Goal: Task Accomplishment & Management: Manage account settings

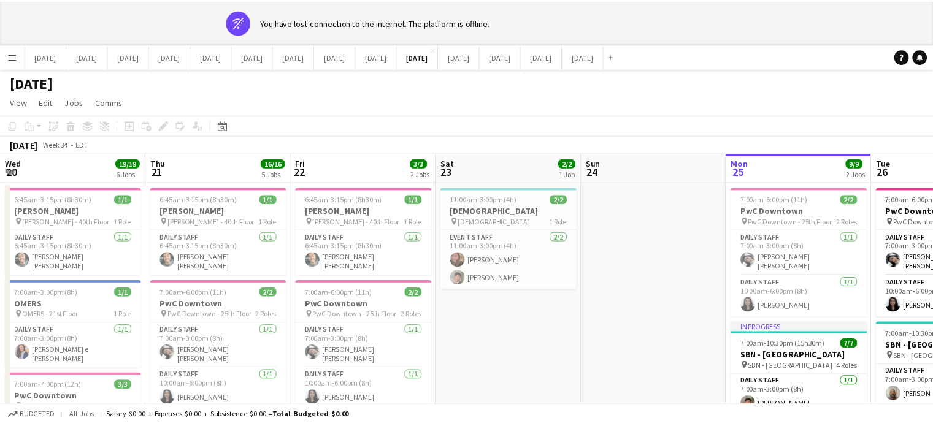
scroll to position [0, 481]
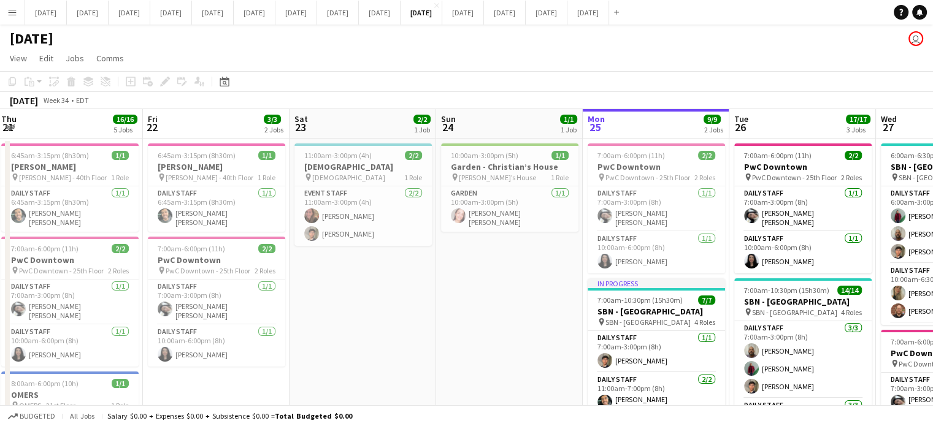
drag, startPoint x: 209, startPoint y: 315, endPoint x: 808, endPoint y: 311, distance: 599.2
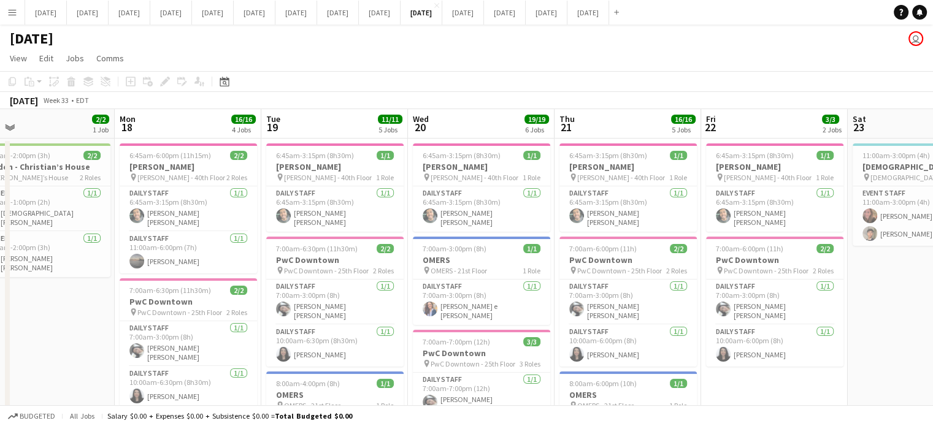
scroll to position [0, 307]
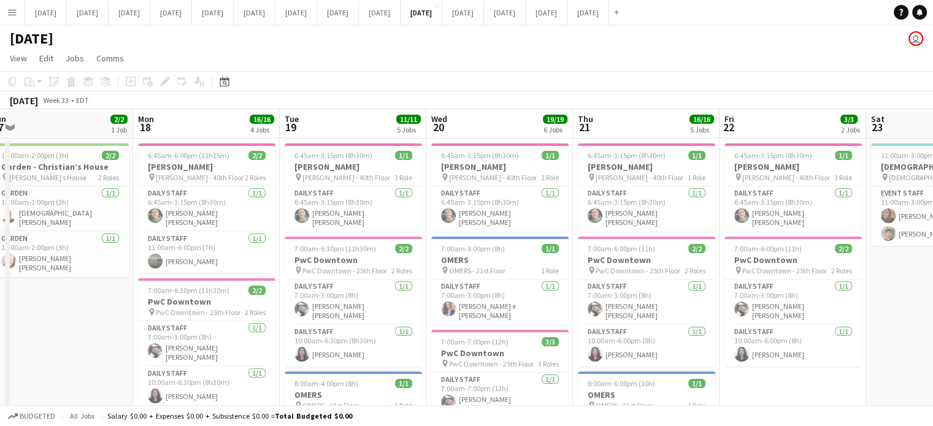
drag, startPoint x: 697, startPoint y: 331, endPoint x: 878, endPoint y: 293, distance: 185.6
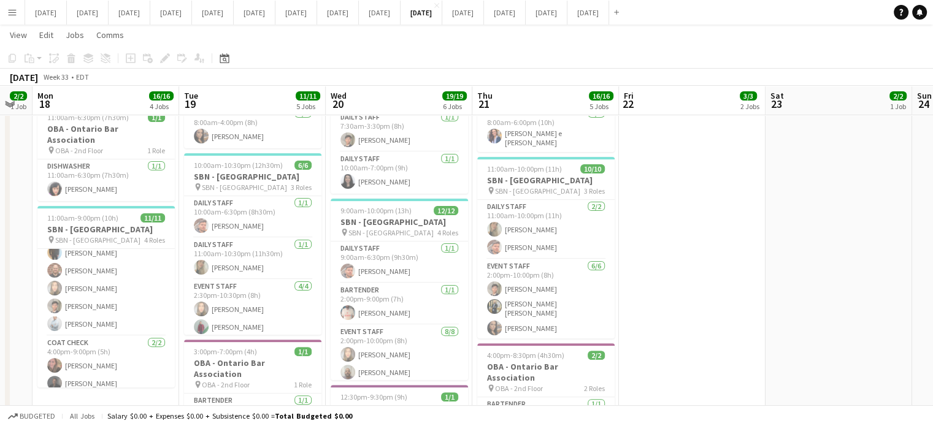
scroll to position [0, 437]
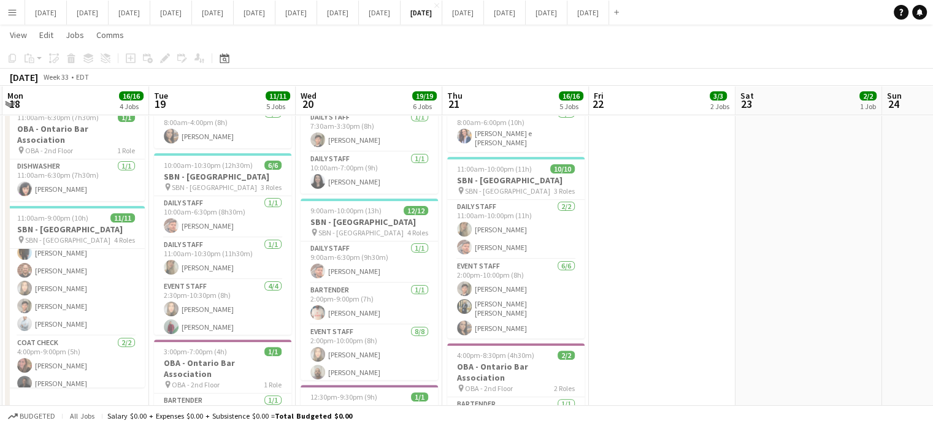
drag, startPoint x: 821, startPoint y: 249, endPoint x: 693, endPoint y: 254, distance: 127.7
click at [708, 255] on app-calendar-viewport "Fri 15 2/2 1 Job Sat 16 7/7 3 Jobs Sun 17 2/2 1 Job Mon 18 16/16 4 Jobs Tue 19 …" at bounding box center [466, 165] width 933 height 848
click at [396, 283] on app-card-role "Bartender [DATE] 2:00pm-9:00pm (7h) [PERSON_NAME]" at bounding box center [369, 304] width 137 height 42
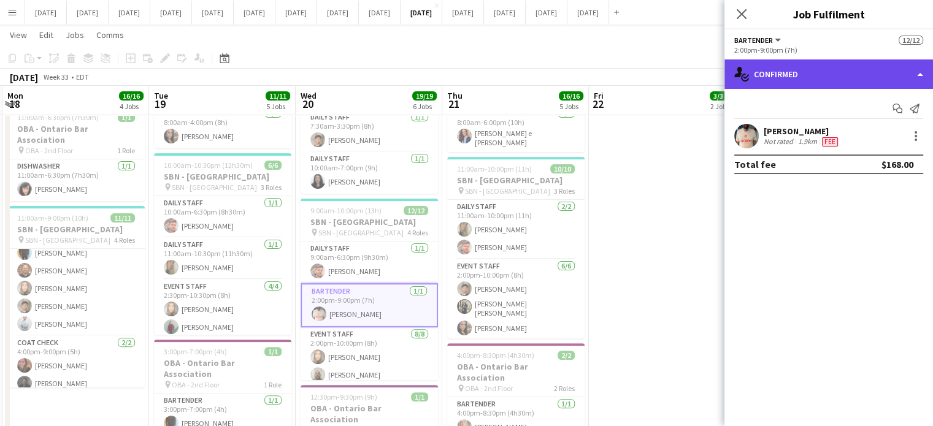
click at [812, 73] on div "single-neutral-actions-check-2 Confirmed" at bounding box center [828, 73] width 209 height 29
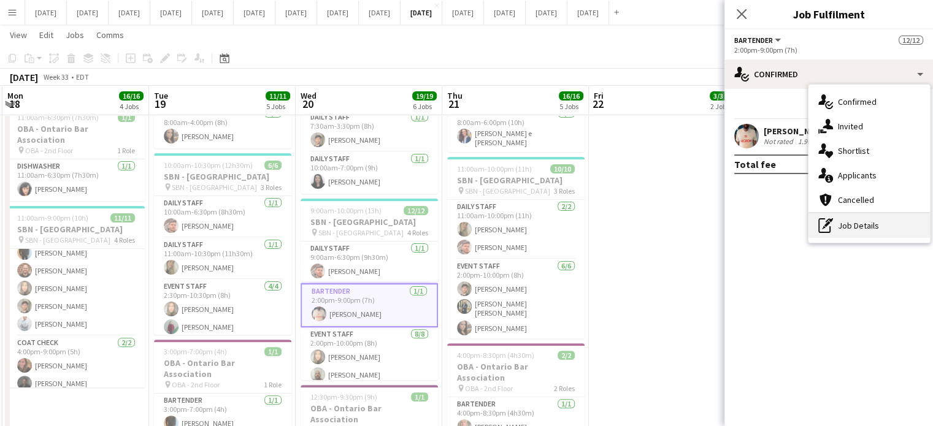
click at [844, 226] on div "pen-write Job Details" at bounding box center [868, 225] width 121 height 25
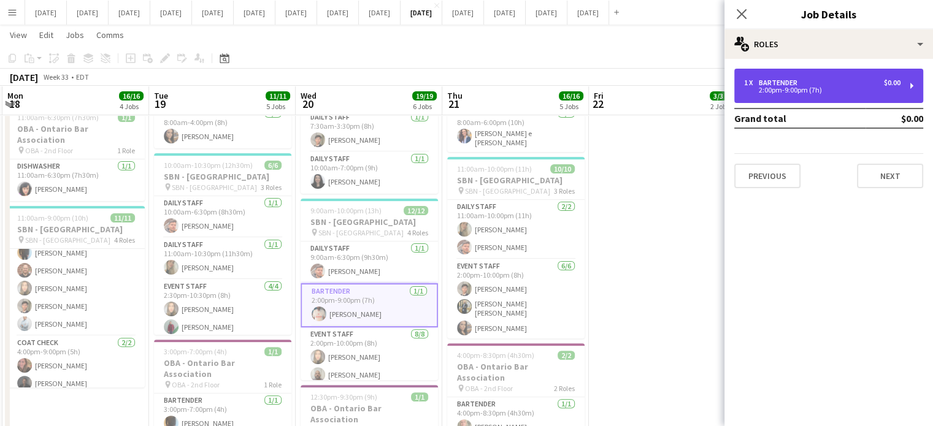
click at [797, 93] on div "2:00pm-9:00pm (7h)" at bounding box center [822, 90] width 156 height 6
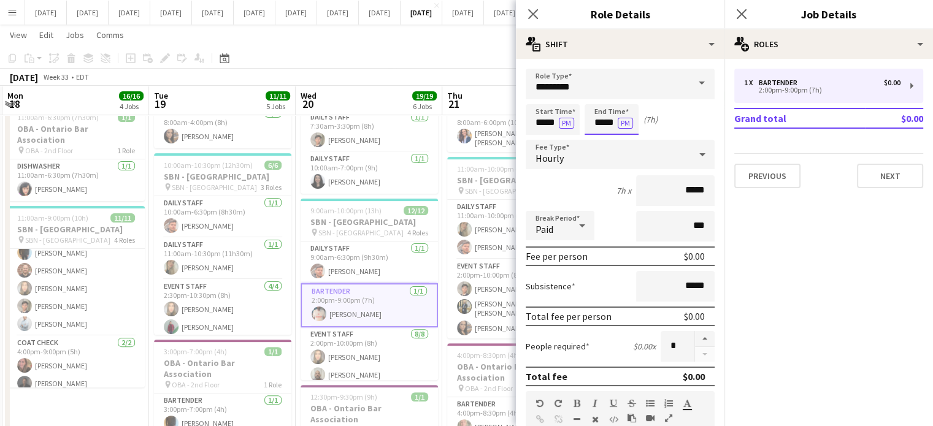
click at [609, 120] on body "Menu Boards Boards Boards All jobs Status Workforce Workforce My Workforce Recr…" at bounding box center [466, 151] width 933 height 916
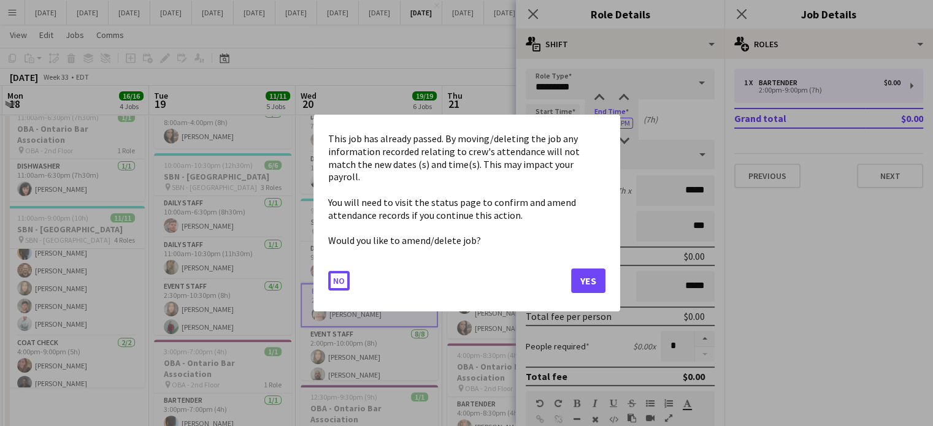
scroll to position [0, 0]
click at [582, 275] on button "Yes" at bounding box center [588, 281] width 34 height 25
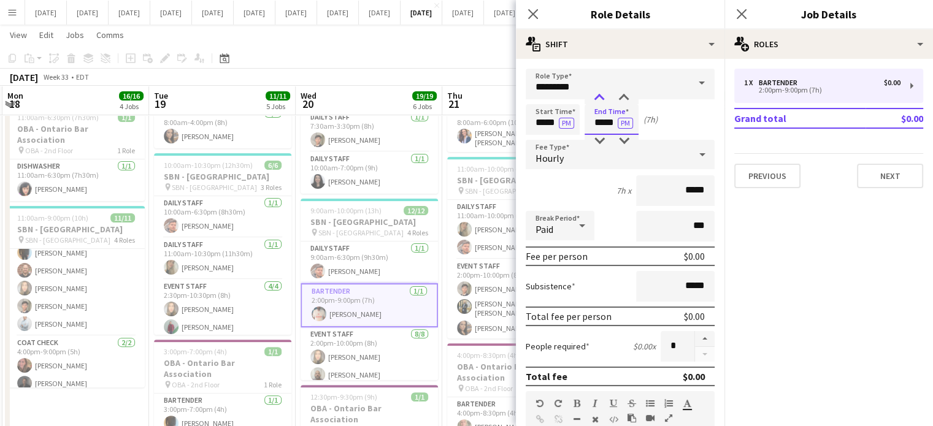
click at [597, 94] on div at bounding box center [599, 98] width 25 height 12
click at [621, 93] on div at bounding box center [623, 98] width 25 height 12
type input "*****"
click at [621, 93] on div at bounding box center [623, 98] width 25 height 12
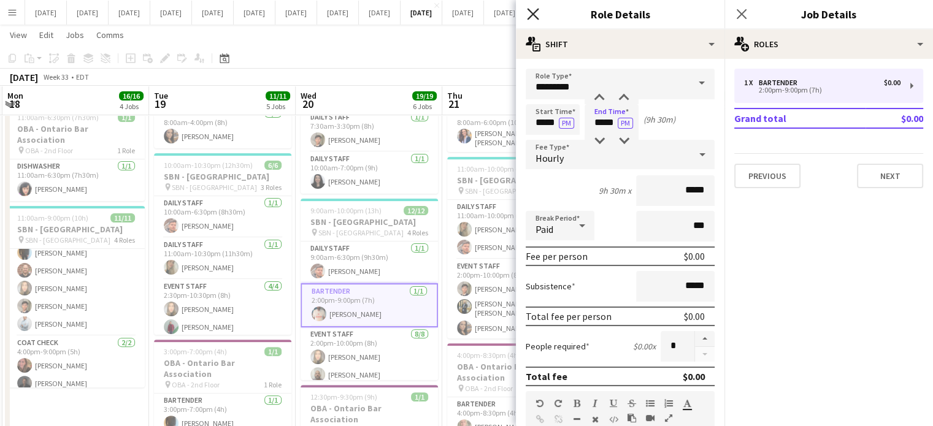
click at [535, 17] on icon at bounding box center [533, 14] width 12 height 12
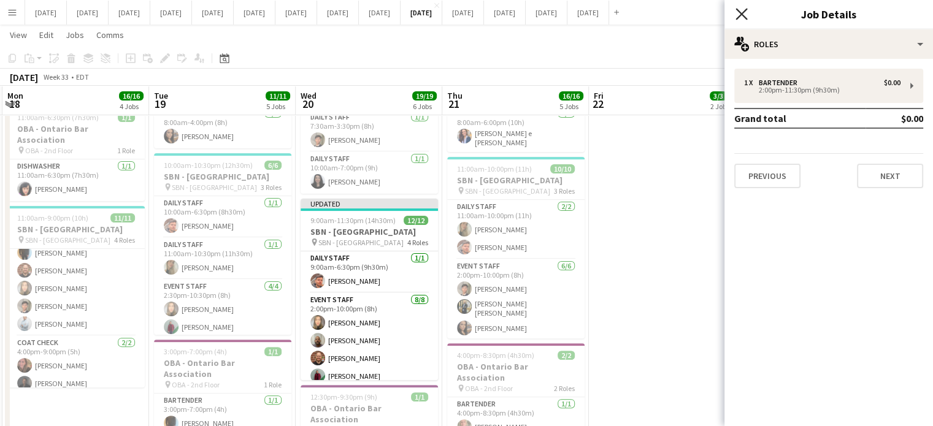
click at [738, 9] on icon "Close pop-in" at bounding box center [741, 14] width 12 height 12
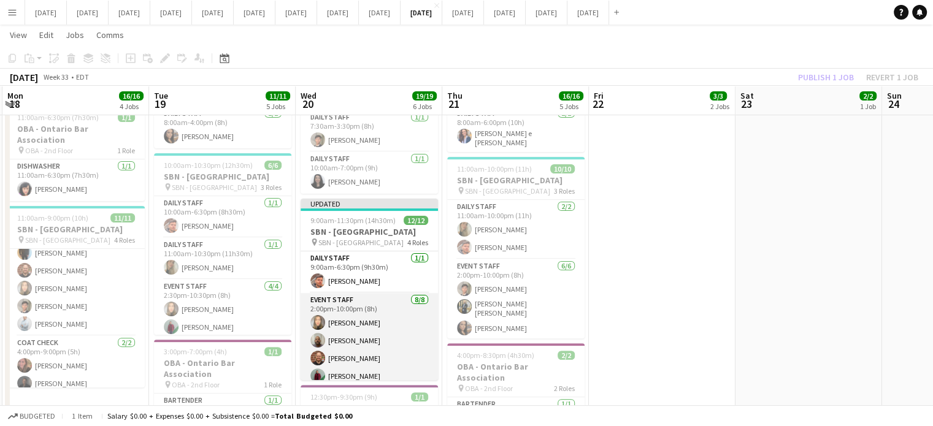
click at [391, 307] on app-card-role "Event Staff [DATE] 2:00pm-10:00pm (8h) [PERSON_NAME] [PERSON_NAME] [PERSON_NAME…" at bounding box center [369, 376] width 137 height 166
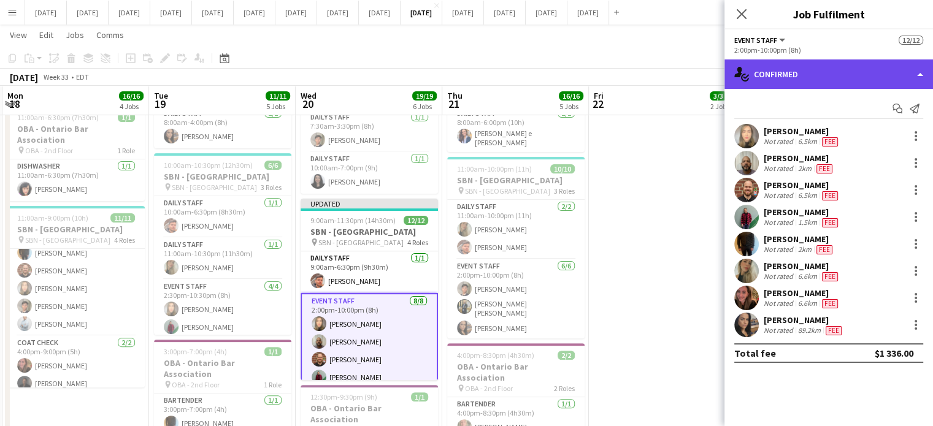
click at [773, 78] on div "single-neutral-actions-check-2 Confirmed" at bounding box center [828, 73] width 209 height 29
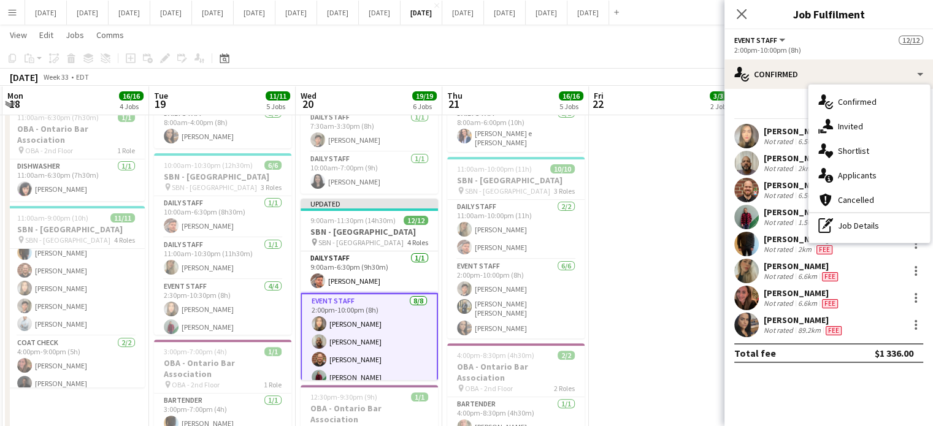
click at [844, 220] on div "pen-write Job Details" at bounding box center [868, 225] width 121 height 25
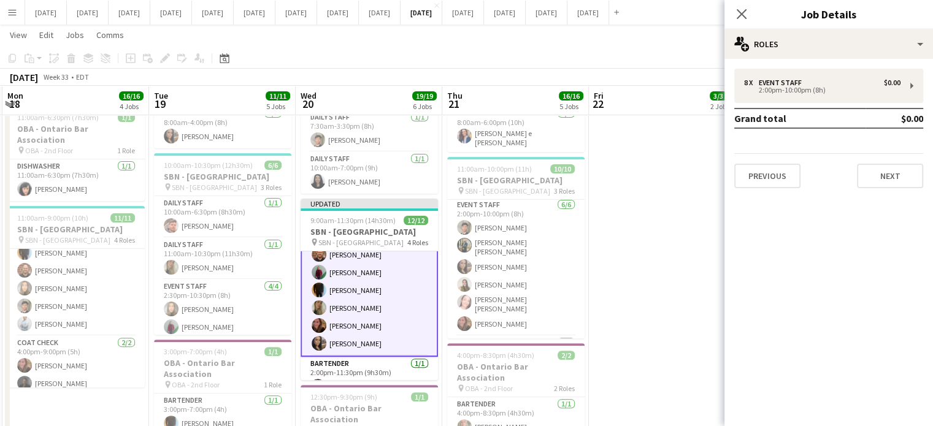
scroll to position [123, 0]
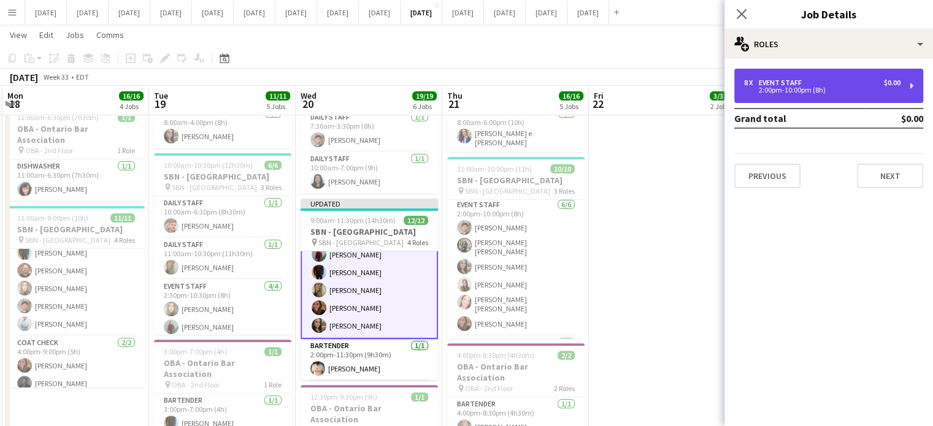
click at [777, 87] on div "2:00pm-10:00pm (8h)" at bounding box center [822, 90] width 156 height 6
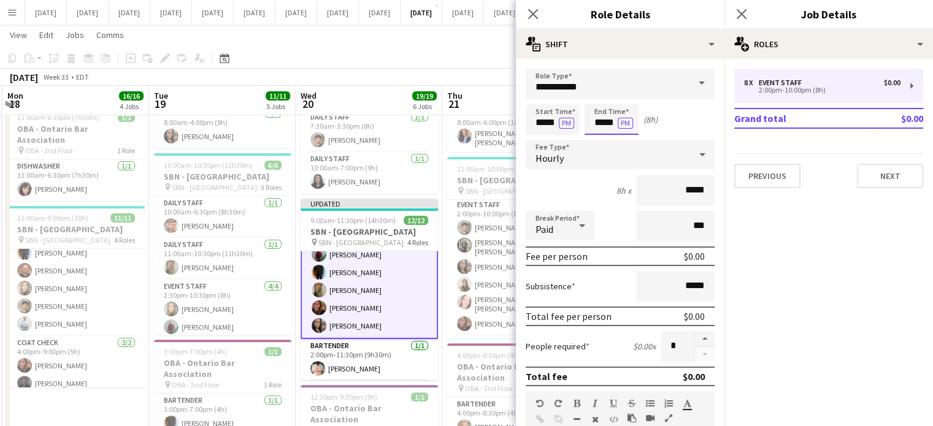
scroll to position [0, 0]
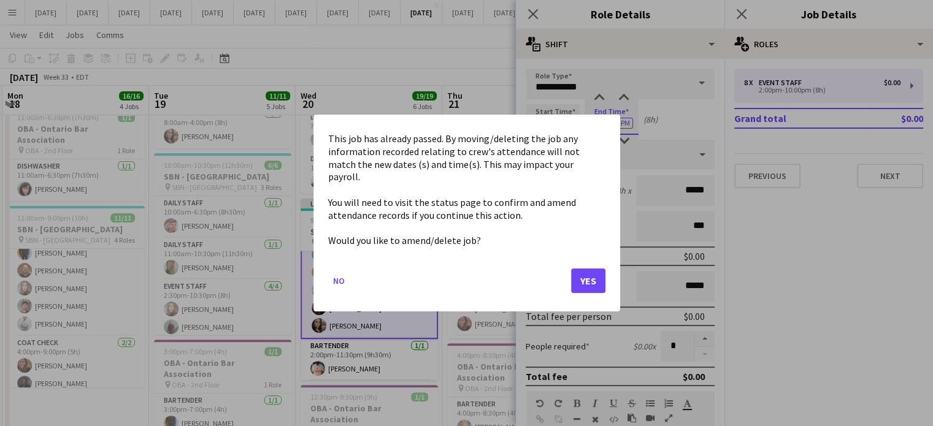
click at [608, 113] on body "Menu Boards Boards Boards All jobs Status Workforce Workforce My Workforce Recr…" at bounding box center [466, 151] width 933 height 916
click at [582, 270] on button "Yes" at bounding box center [588, 281] width 34 height 25
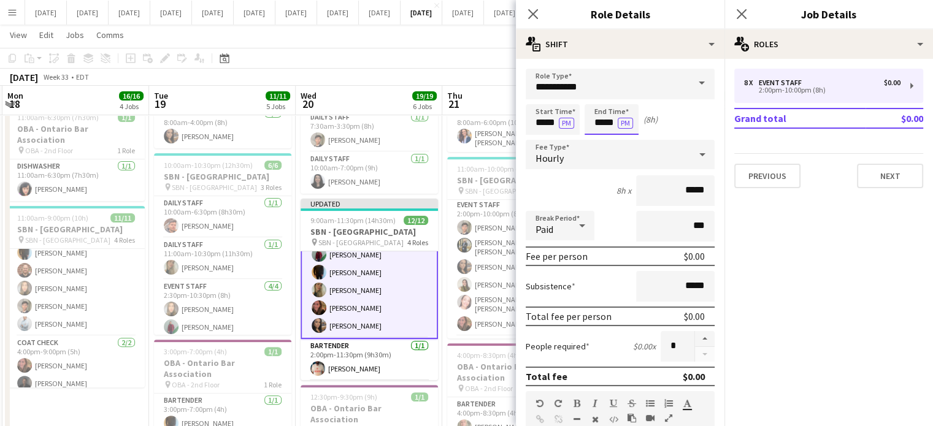
scroll to position [307, 0]
click at [599, 100] on div at bounding box center [599, 98] width 25 height 12
click at [606, 139] on div at bounding box center [599, 141] width 25 height 12
click at [624, 99] on div at bounding box center [623, 98] width 25 height 12
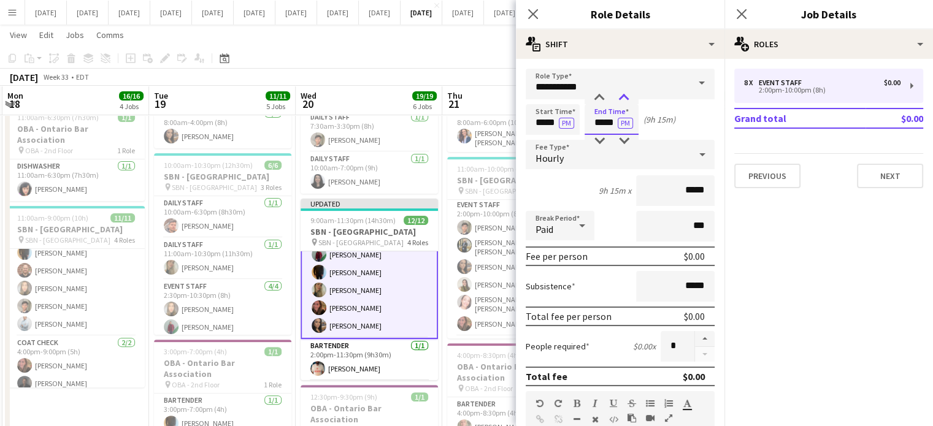
type input "*****"
click at [624, 99] on div at bounding box center [623, 98] width 25 height 12
click at [529, 16] on icon "Close pop-in" at bounding box center [533, 14] width 12 height 12
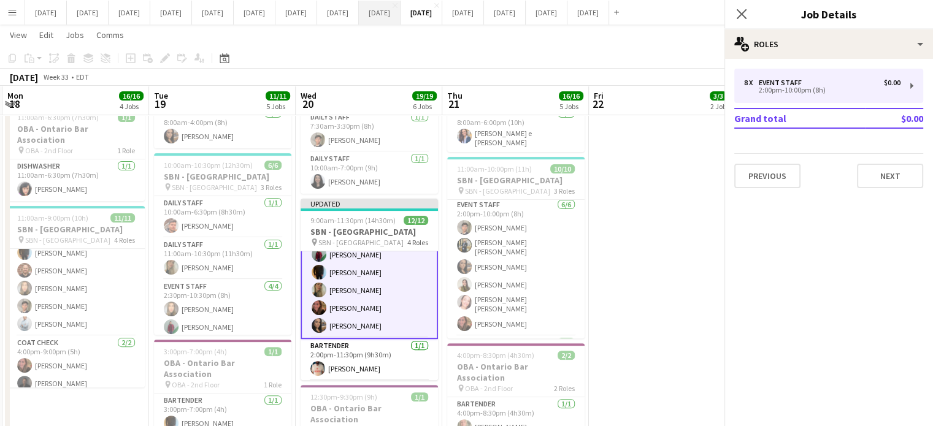
scroll to position [164, 0]
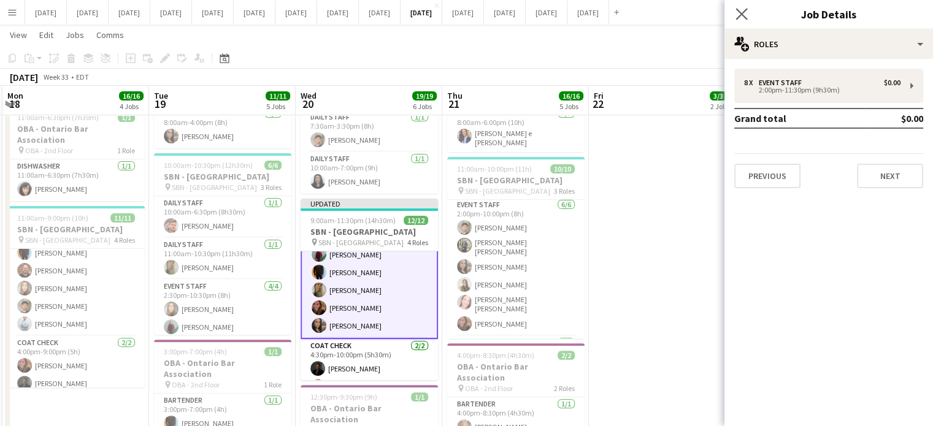
click at [735, 10] on app-icon "Close pop-in" at bounding box center [742, 15] width 18 height 18
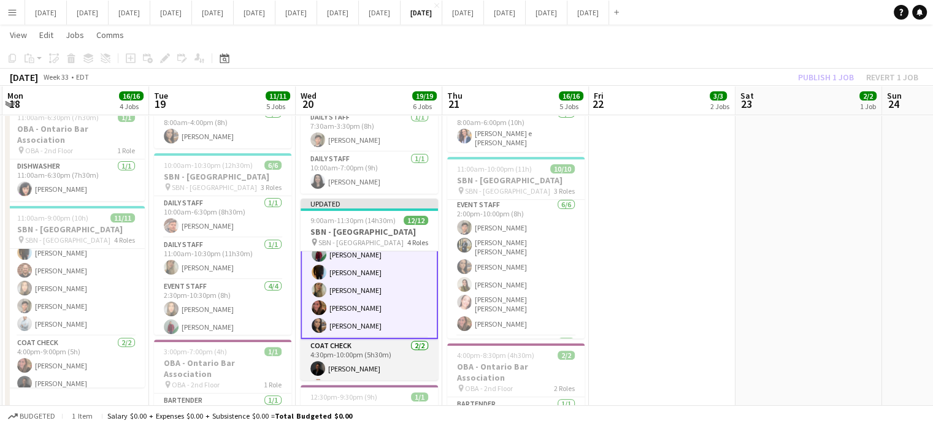
click at [368, 340] on app-card-role "Coat Check [DATE] 4:30pm-10:00pm (5h30m) [PERSON_NAME] [PERSON_NAME]" at bounding box center [369, 368] width 137 height 59
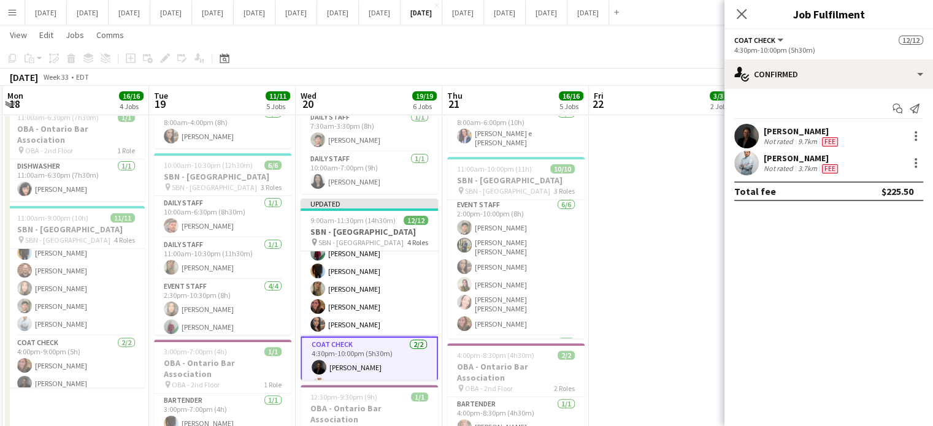
scroll to position [163, 0]
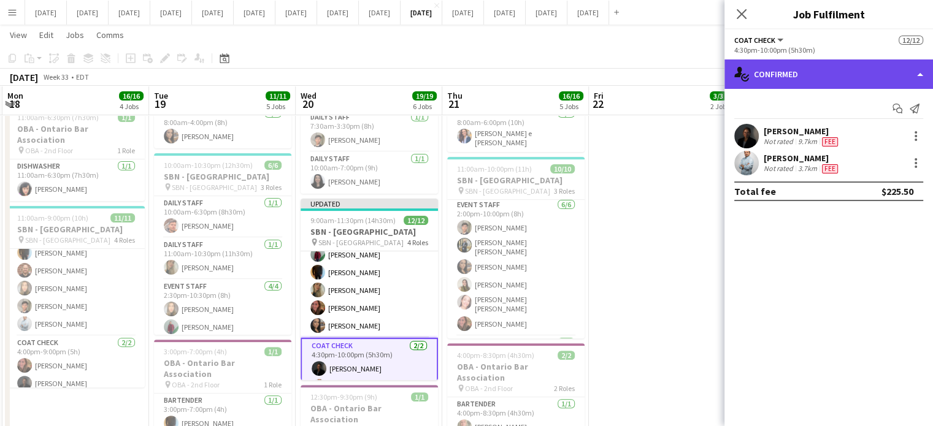
click at [799, 72] on div "single-neutral-actions-check-2 Confirmed" at bounding box center [828, 73] width 209 height 29
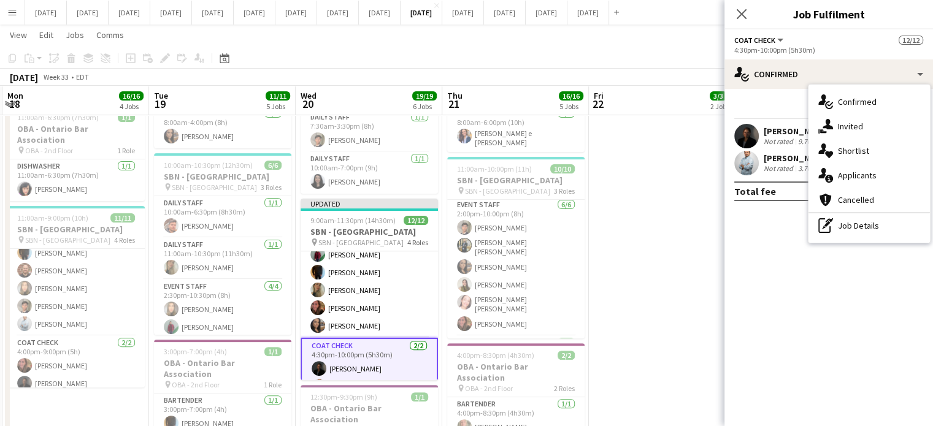
click at [844, 226] on div "pen-write Job Details" at bounding box center [868, 225] width 121 height 25
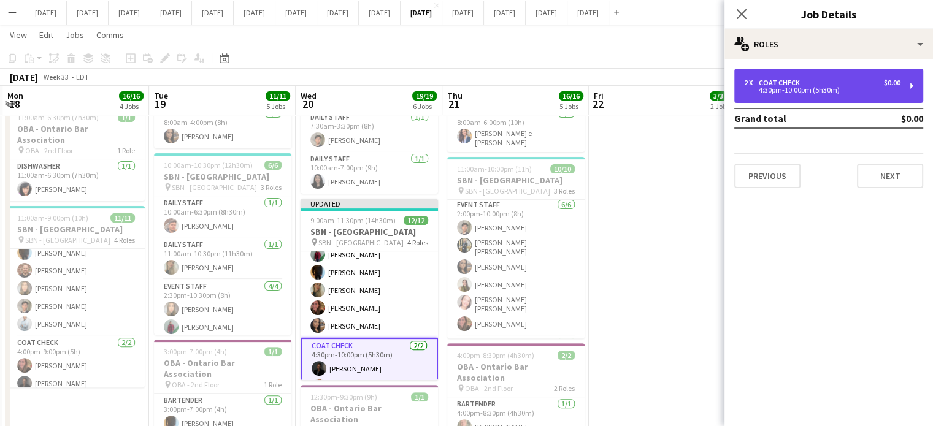
click at [775, 94] on div "2 x Coat Check $0.00 4:30pm-10:00pm (5h30m)" at bounding box center [828, 86] width 189 height 34
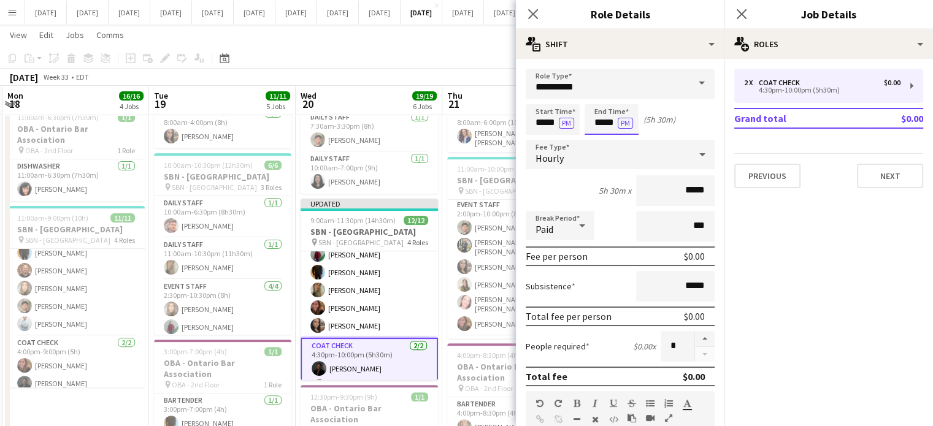
click at [605, 118] on body "Menu Boards Boards Boards All jobs Status Workforce Workforce My Workforce Recr…" at bounding box center [466, 151] width 933 height 916
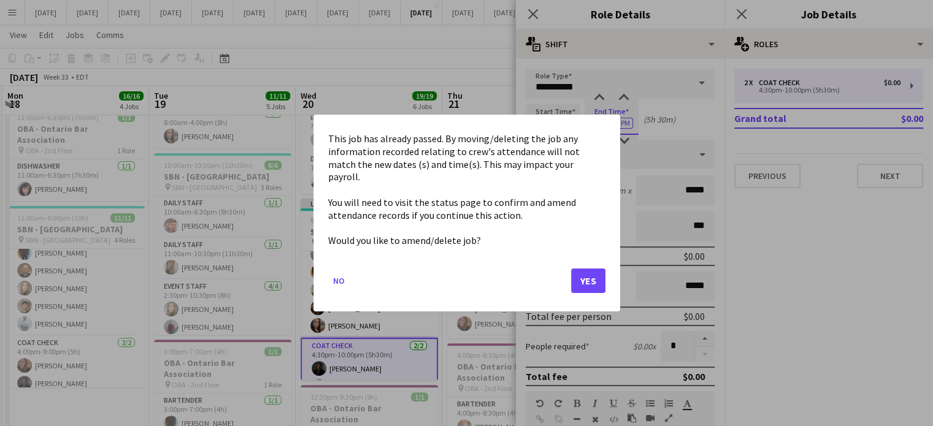
scroll to position [0, 0]
click at [581, 274] on button "Yes" at bounding box center [588, 281] width 34 height 25
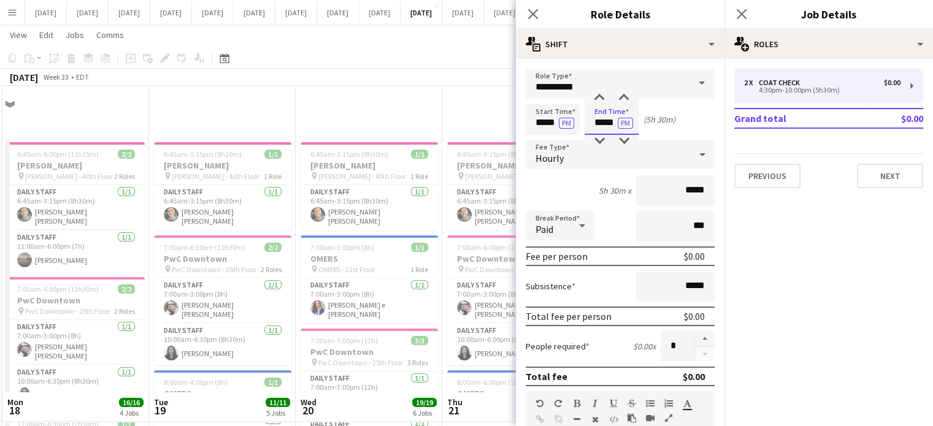
scroll to position [307, 0]
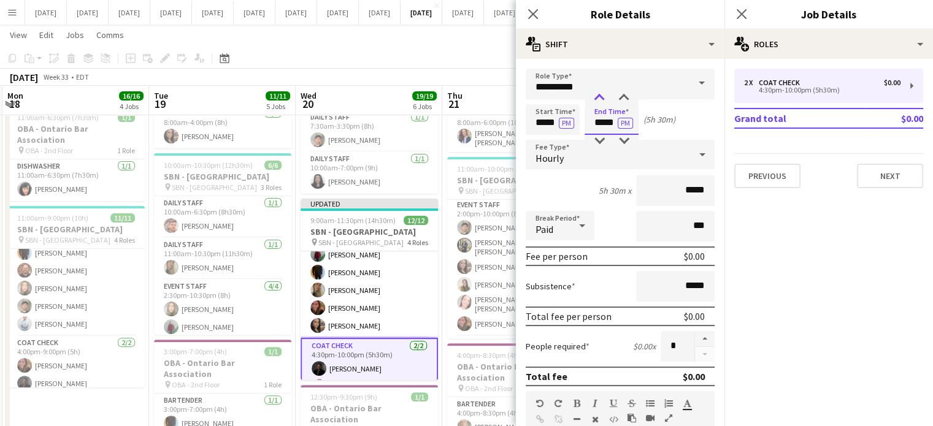
click at [602, 101] on div at bounding box center [599, 98] width 25 height 12
click at [621, 97] on div at bounding box center [623, 98] width 25 height 12
type input "*****"
click at [619, 98] on div at bounding box center [623, 98] width 25 height 12
click at [529, 14] on icon "Close pop-in" at bounding box center [533, 14] width 12 height 12
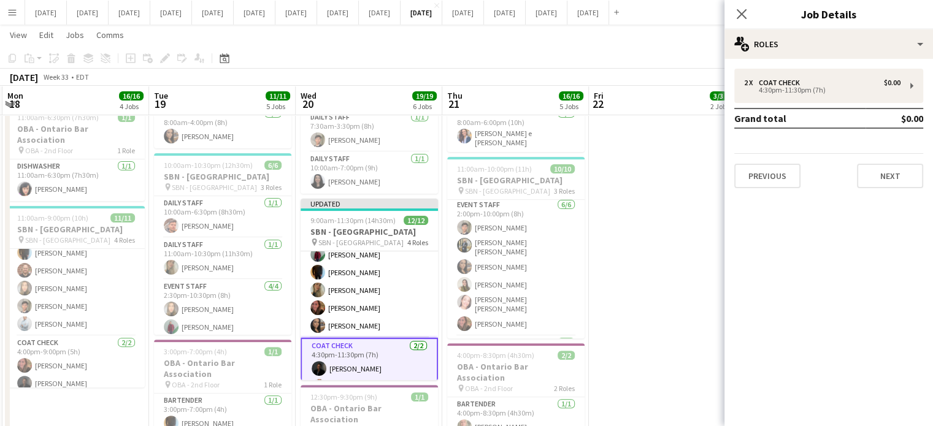
click at [740, 15] on icon "Close pop-in" at bounding box center [742, 14] width 10 height 10
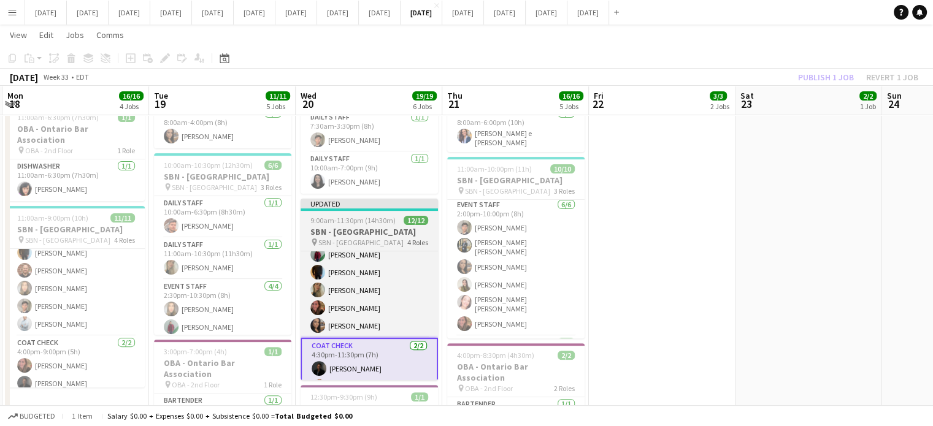
click at [393, 216] on div "9:00am-11:30pm (14h30m) 12/12" at bounding box center [369, 220] width 137 height 9
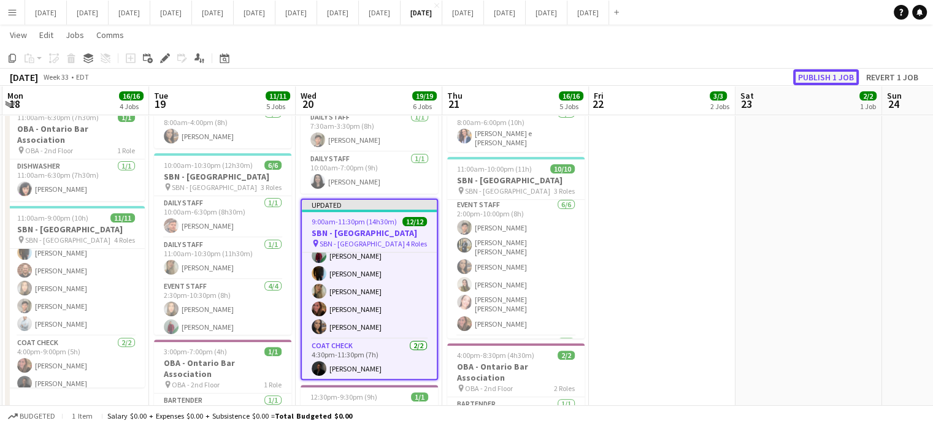
click at [832, 77] on button "Publish 1 job" at bounding box center [826, 77] width 66 height 16
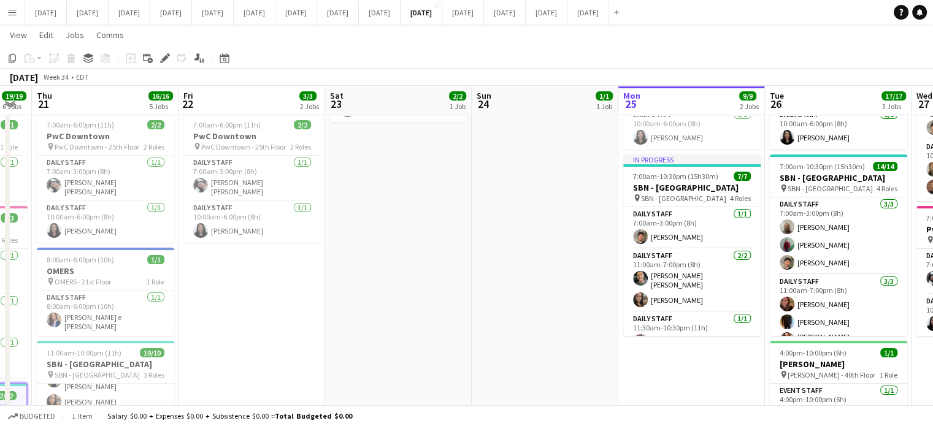
scroll to position [0, 335]
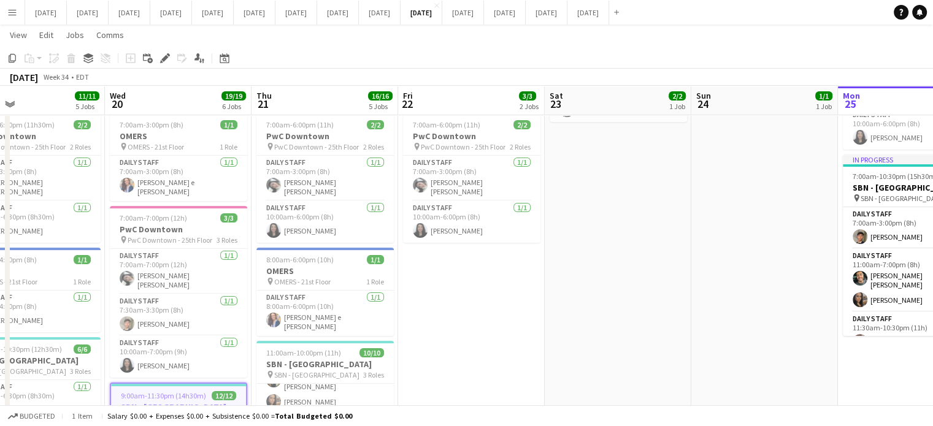
drag, startPoint x: 602, startPoint y: 283, endPoint x: 412, endPoint y: 312, distance: 192.8
click at [412, 312] on app-calendar-viewport "Sun 17 2/2 1 Job Mon 18 16/16 4 Jobs Tue 19 11/11 5 Jobs Wed 20 19/19 6 Jobs Th…" at bounding box center [466, 349] width 933 height 848
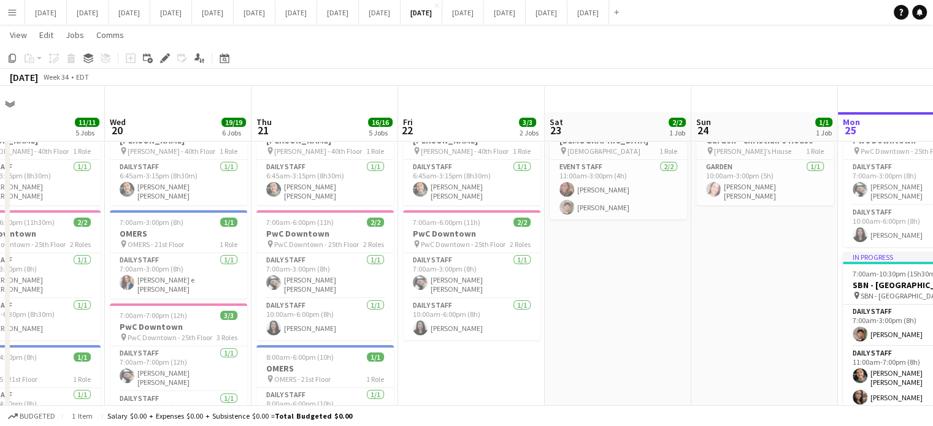
scroll to position [0, 0]
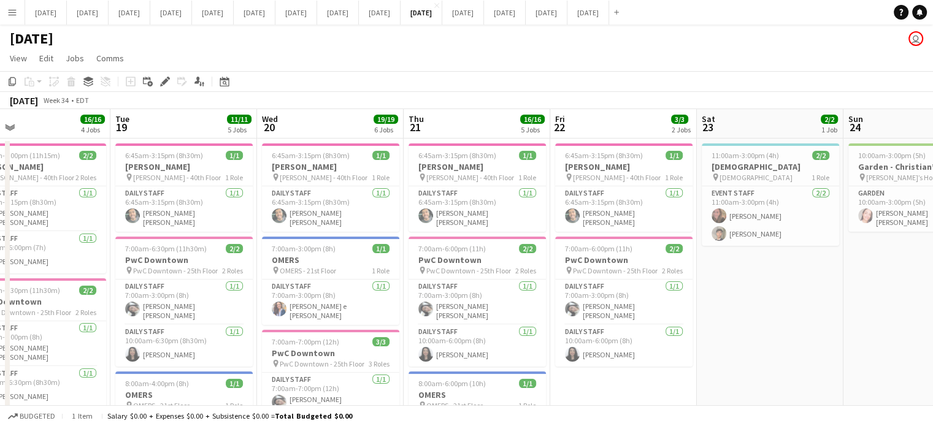
drag, startPoint x: 567, startPoint y: 347, endPoint x: 719, endPoint y: 338, distance: 152.4
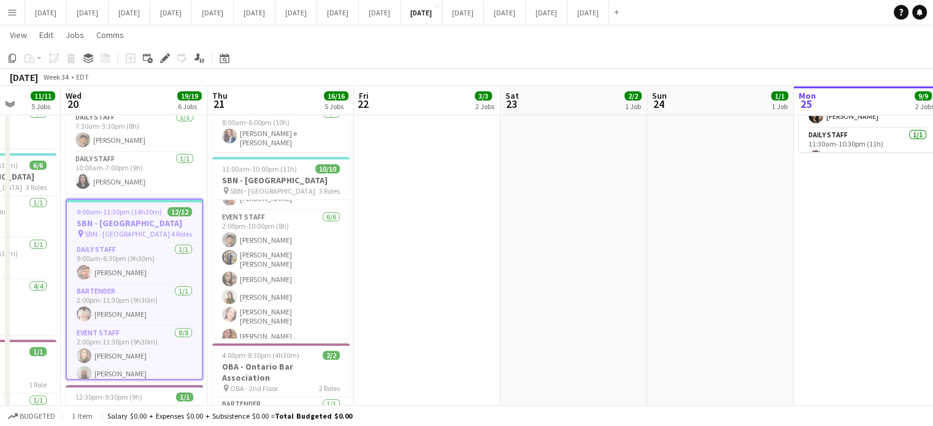
scroll to position [0, 542]
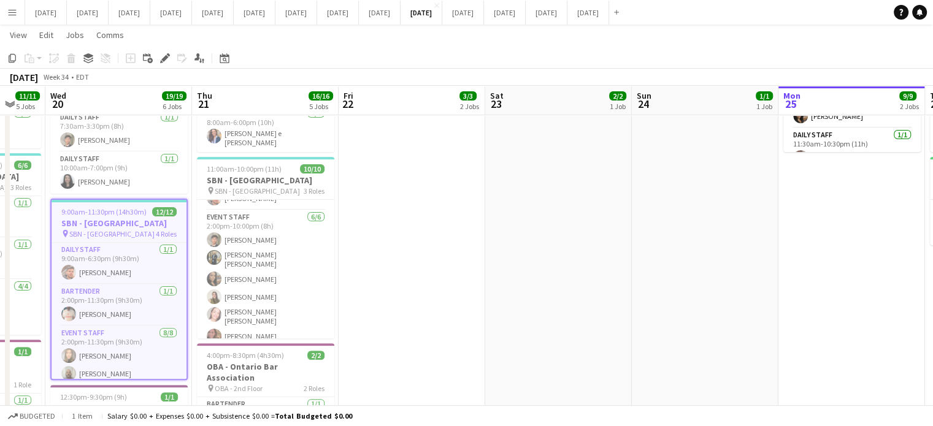
drag, startPoint x: 627, startPoint y: 304, endPoint x: 412, endPoint y: 328, distance: 216.0
click at [415, 331] on app-calendar-viewport "Sat 16 7/7 3 Jobs Sun 17 2/2 1 Job Mon 18 16/16 4 Jobs Tue 19 11/11 5 Jobs Wed …" at bounding box center [466, 165] width 933 height 848
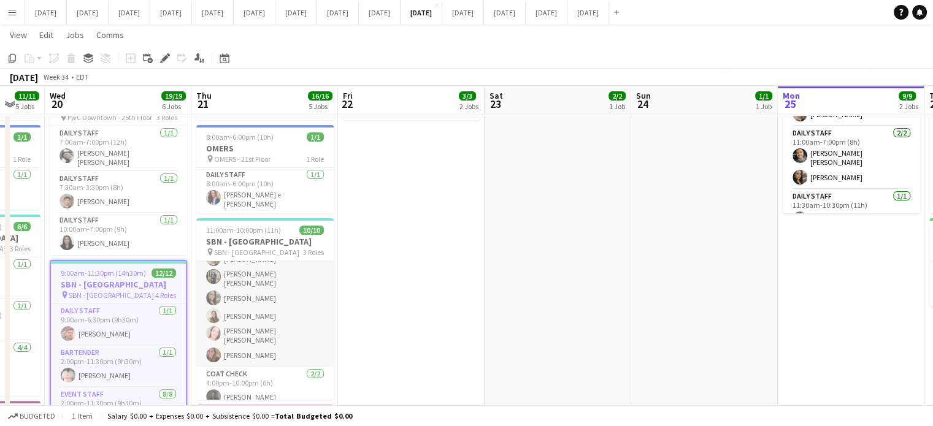
scroll to position [110, 0]
